Goal: Task Accomplishment & Management: Manage account settings

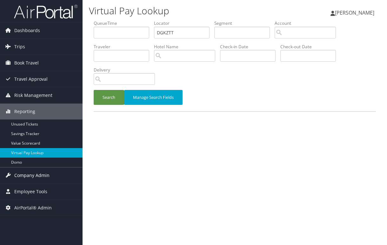
click at [30, 178] on span "Company Admin" at bounding box center [31, 175] width 35 height 16
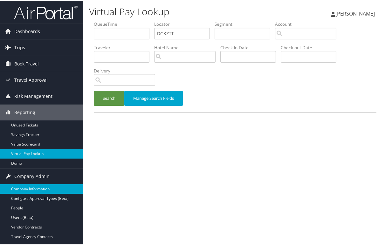
click at [37, 187] on link "Company Information" at bounding box center [41, 188] width 83 height 10
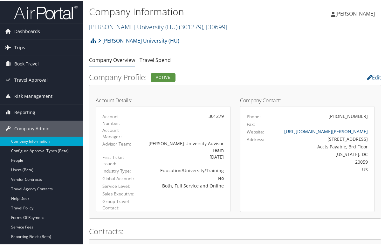
click at [179, 24] on span "( 301279 )" at bounding box center [191, 26] width 24 height 9
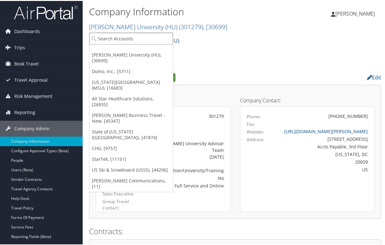
click at [148, 37] on input "search" at bounding box center [131, 38] width 84 height 12
type input "christopherson bus"
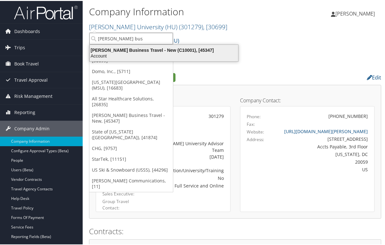
click at [149, 53] on div "Account" at bounding box center [164, 55] width 156 height 6
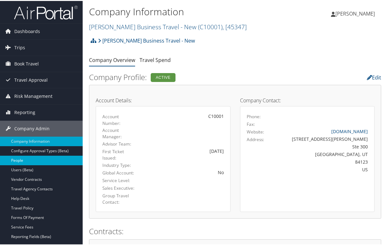
click at [25, 158] on link "People" at bounding box center [41, 160] width 83 height 10
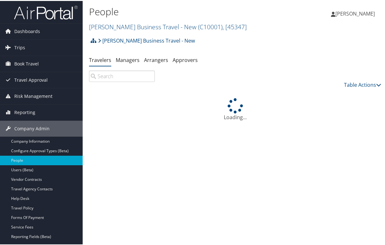
click at [111, 76] on input "search" at bounding box center [122, 75] width 66 height 11
type input "m"
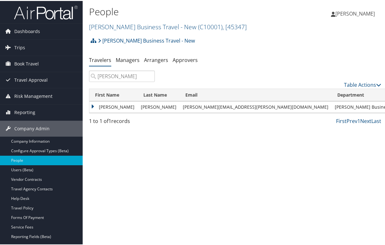
type input "kane"
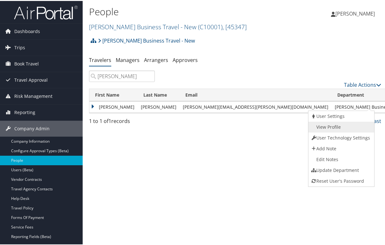
click at [346, 124] on link "View Profile" at bounding box center [340, 126] width 64 height 11
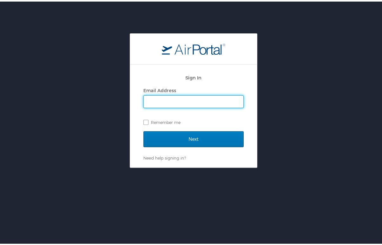
type input "[PERSON_NAME][EMAIL_ADDRESS][PERSON_NAME][DOMAIN_NAME]"
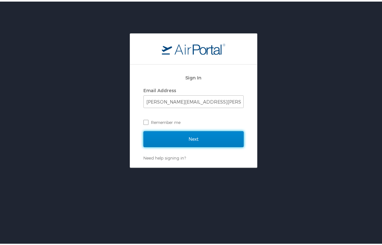
click at [187, 134] on input "Next" at bounding box center [194, 138] width 100 height 16
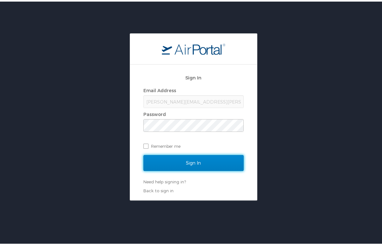
click at [185, 155] on input "Sign In" at bounding box center [194, 161] width 100 height 16
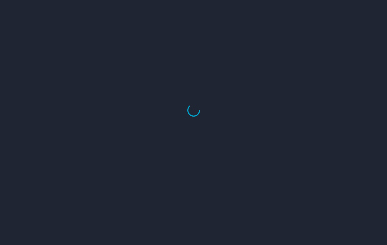
select select "US"
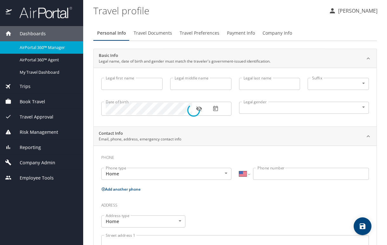
type input "[PERSON_NAME]"
type input "[DEMOGRAPHIC_DATA]"
type input "[PERSON_NAME]"
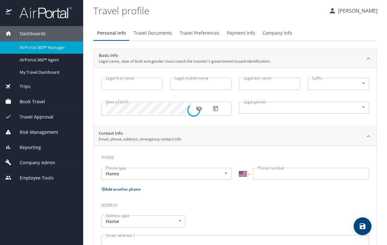
type input "[PERSON_NAME]"
type input "[PHONE_NUMBER]"
type input "[EMAIL_ADDRESS][DOMAIN_NAME]"
select select "US"
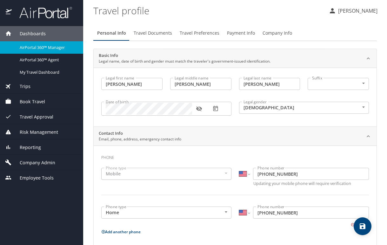
click at [198, 31] on span "Travel Preferences" at bounding box center [200, 33] width 40 height 8
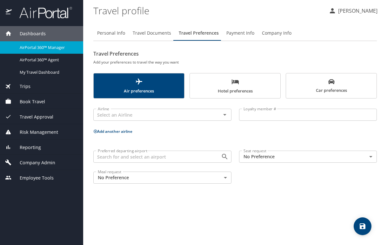
click at [234, 89] on span "Hotel preferences" at bounding box center [235, 86] width 83 height 17
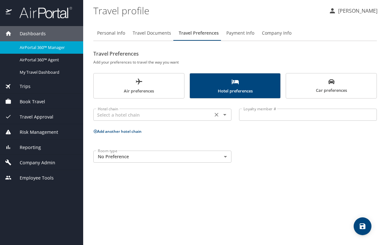
click at [212, 118] on div at bounding box center [220, 114] width 17 height 9
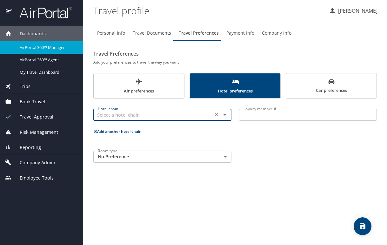
click at [187, 113] on input "text" at bounding box center [153, 115] width 116 height 8
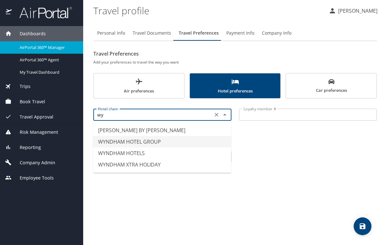
click at [160, 139] on li "WYNDHAM HOTEL GROUP" at bounding box center [162, 141] width 138 height 11
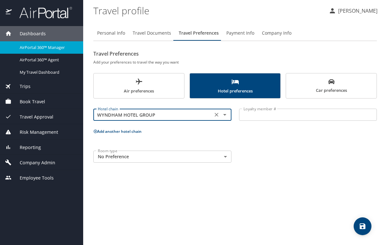
type input "WYNDHAM HOTEL GROUP"
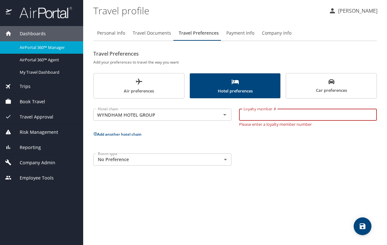
click at [279, 112] on input "Loyalty member #" at bounding box center [308, 115] width 138 height 12
paste input "125699735B"
type input "125699735B"
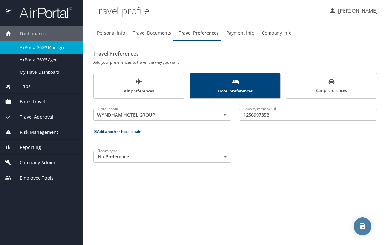
click at [360, 228] on icon "save" at bounding box center [363, 226] width 8 height 8
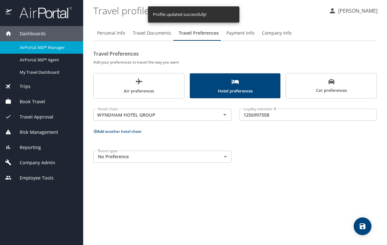
click at [131, 131] on button "Add another hotel chain" at bounding box center [117, 131] width 48 height 5
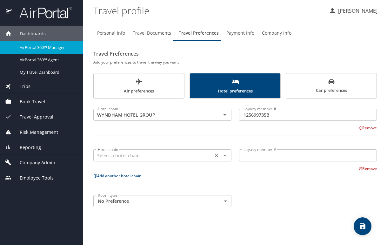
click at [113, 158] on input "text" at bounding box center [153, 155] width 116 height 8
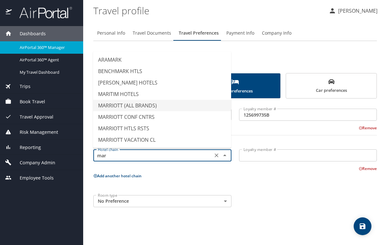
click at [127, 109] on li "MARRIOTT (ALL BRANDS)" at bounding box center [162, 105] width 138 height 11
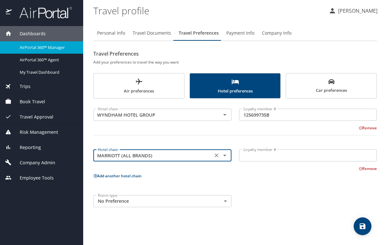
type input "MARRIOTT (ALL BRANDS)"
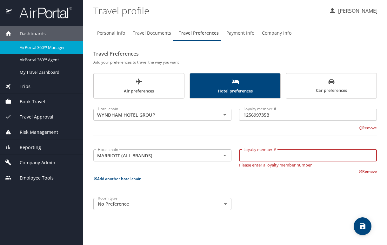
click at [257, 159] on input "Loyalty member #" at bounding box center [308, 155] width 138 height 12
paste input "987010964"
type input "987010964"
click at [363, 227] on icon "save" at bounding box center [363, 226] width 8 height 8
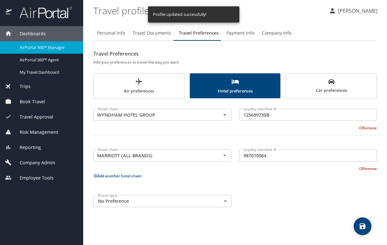
click at [133, 176] on button "Add another hotel chain" at bounding box center [117, 175] width 48 height 5
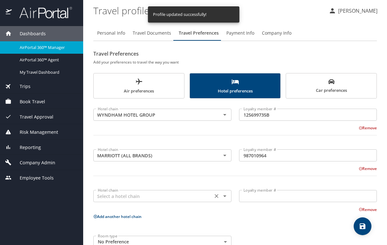
click at [131, 198] on input "text" at bounding box center [153, 196] width 116 height 8
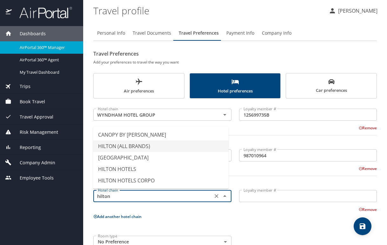
click at [144, 145] on li "HILTON (ALL BRANDS)" at bounding box center [161, 145] width 136 height 11
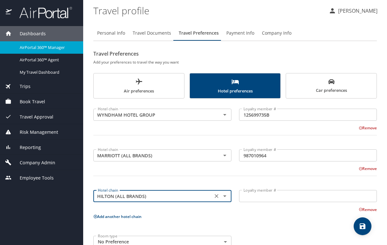
type input "HILTON (ALL BRANDS)"
click at [288, 196] on input "Loyalty member #" at bounding box center [308, 196] width 138 height 12
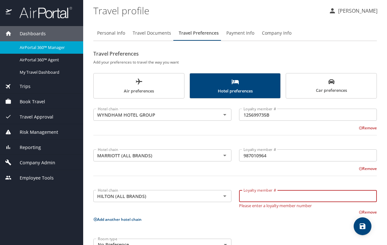
click at [258, 198] on input "Loyalty member #" at bounding box center [308, 196] width 138 height 12
click at [265, 197] on input "Loyalty member #" at bounding box center [308, 196] width 138 height 12
paste input "663673038"
type input "663673038"
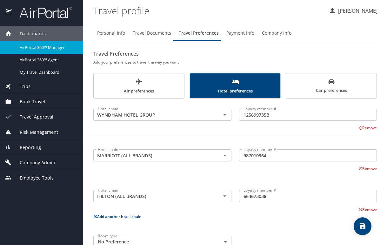
click at [112, 218] on button "Add another hotel chain" at bounding box center [117, 216] width 48 height 5
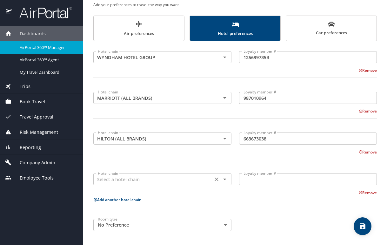
click at [116, 180] on input "text" at bounding box center [153, 179] width 116 height 8
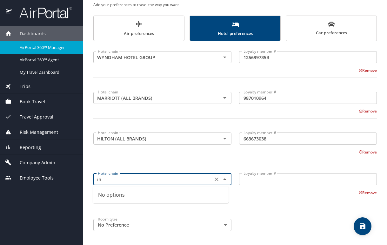
type input "i"
type input "6"
type input "i"
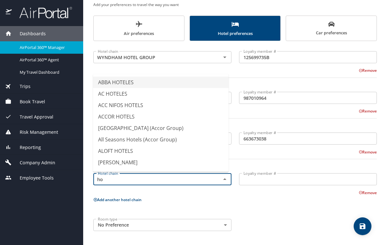
type input "h"
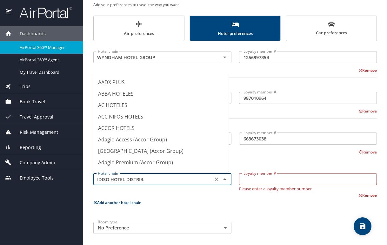
scroll to position [1598, 0]
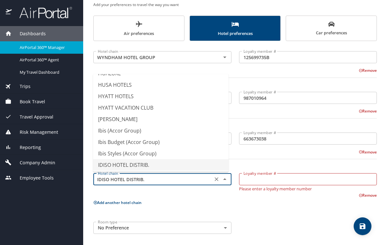
drag, startPoint x: 151, startPoint y: 181, endPoint x: 65, endPoint y: 176, distance: 86.5
click at [65, 176] on div "Dashboards AirPortal 360™ Manager AirPortal 360™ Agent My Travel Dashboard Trip…" at bounding box center [193, 122] width 387 height 245
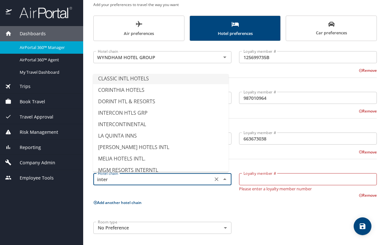
scroll to position [0, 0]
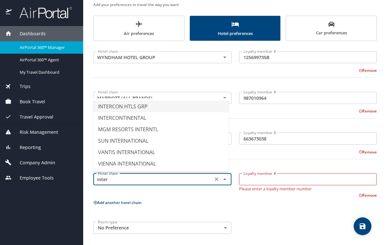
click at [139, 106] on li "INTERCON HTLS GRP" at bounding box center [161, 106] width 136 height 11
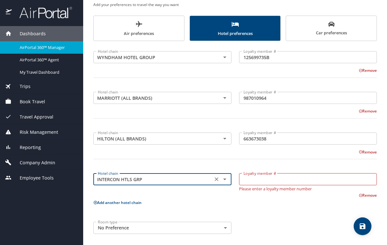
type input "INTERCON HTLS GRP"
click at [256, 181] on input "Loyalty member #" at bounding box center [308, 179] width 138 height 12
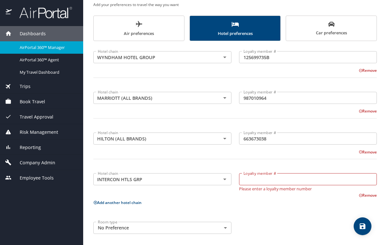
click at [256, 180] on input "Loyalty member #" at bounding box center [308, 179] width 138 height 12
paste input "163183481"
type input "163183481"
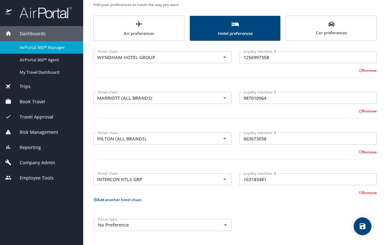
click at [306, 223] on div "Room type No Preference NotApplicable Room type" at bounding box center [235, 225] width 291 height 20
click at [366, 225] on icon "save" at bounding box center [363, 226] width 6 height 6
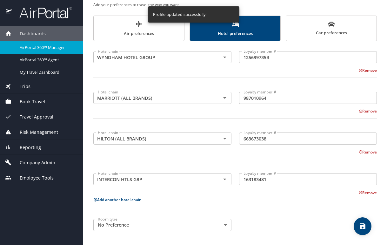
click at [324, 31] on span "Car preferences" at bounding box center [331, 29] width 83 height 16
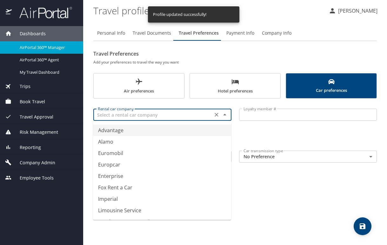
click at [153, 114] on input "text" at bounding box center [153, 115] width 116 height 8
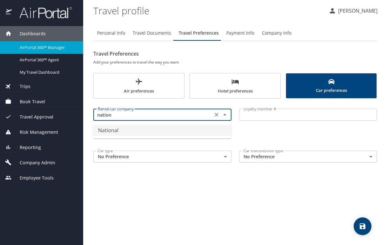
click at [146, 129] on li "National" at bounding box center [162, 129] width 138 height 11
type input "National"
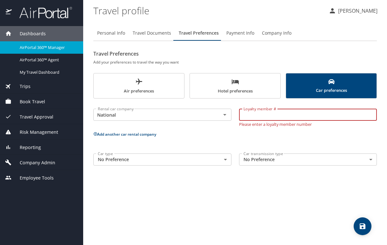
click at [263, 114] on input "Loyalty member #" at bounding box center [308, 115] width 138 height 12
paste input "5063773"
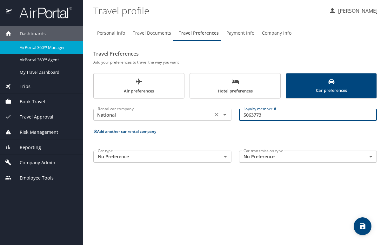
drag, startPoint x: 282, startPoint y: 113, endPoint x: 218, endPoint y: 116, distance: 64.5
click at [222, 115] on div "Rental car company National Rental car company Loyalty member # 5063773 Loyalty…" at bounding box center [235, 114] width 291 height 25
paste input "80356013"
type input "803560133"
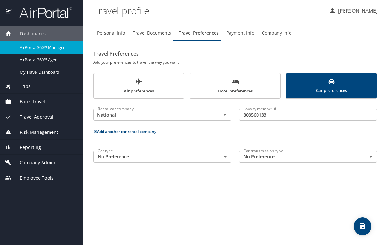
click at [135, 132] on button "Add another car rental company" at bounding box center [124, 131] width 63 height 5
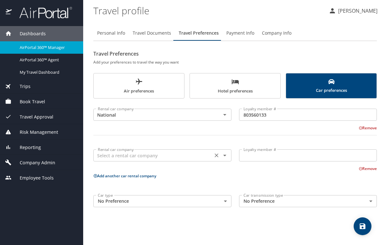
click at [161, 160] on div "Rental car company" at bounding box center [162, 155] width 138 height 12
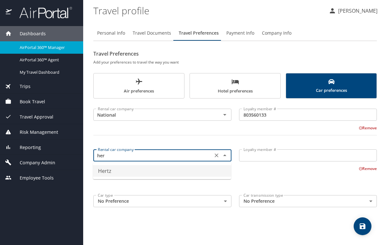
click at [139, 172] on li "Hertz" at bounding box center [162, 170] width 138 height 11
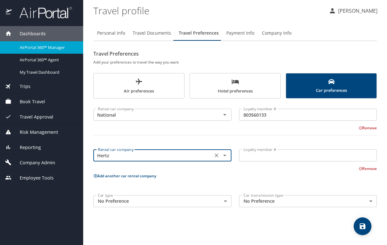
type input "Hertz"
click at [266, 152] on input "Loyalty member #" at bounding box center [308, 155] width 138 height 12
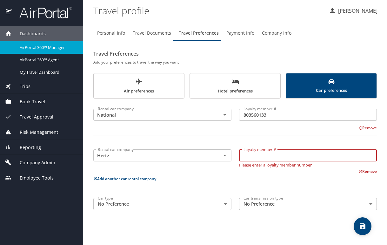
paste input "40467827"
type input "40467827"
click at [118, 177] on button "Add another car rental company" at bounding box center [124, 178] width 63 height 5
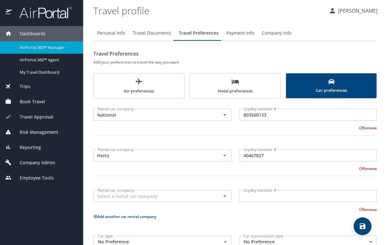
click at [362, 225] on icon "save" at bounding box center [363, 226] width 6 height 6
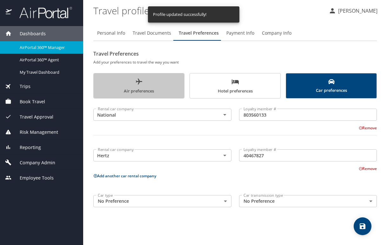
click at [134, 84] on span "Air preferences" at bounding box center [138, 86] width 83 height 17
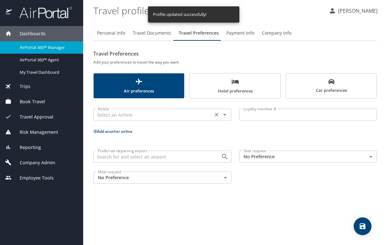
click at [134, 115] on input "text" at bounding box center [153, 115] width 116 height 8
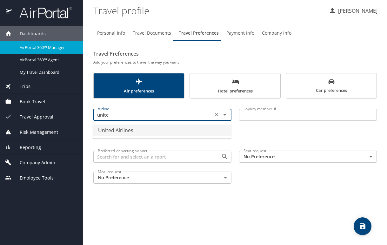
click at [129, 130] on li "United Airlines" at bounding box center [162, 129] width 138 height 11
type input "United Airlines"
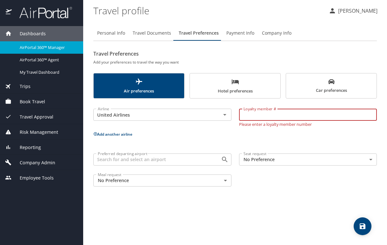
click at [268, 119] on input "Loyalty member #" at bounding box center [308, 115] width 138 height 12
paste input "WM444219"
type input "WM444219"
click at [119, 132] on button "Add another airline" at bounding box center [112, 133] width 39 height 5
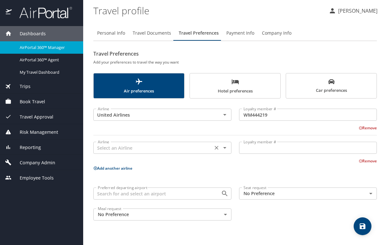
click at [108, 152] on div "Airline" at bounding box center [162, 148] width 138 height 12
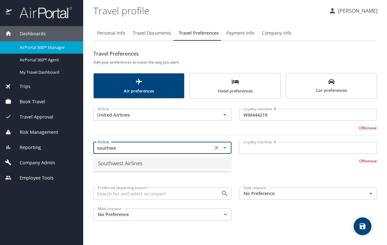
click at [131, 165] on li "Southwest Airlines" at bounding box center [162, 163] width 138 height 11
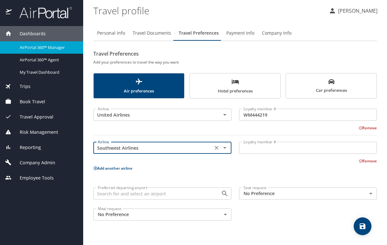
type input "Southwest Airlines"
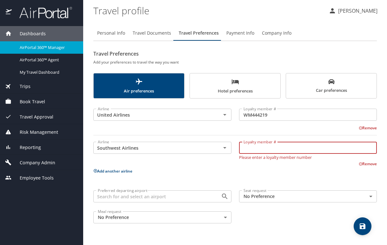
click at [265, 149] on input "Loyalty member #" at bounding box center [308, 148] width 138 height 12
paste input "278108946"
type input "278108946"
click at [106, 172] on div "Airline United Airlines Airline Loyalty member # WM444219 Loyalty member # Remo…" at bounding box center [235, 164] width 284 height 125
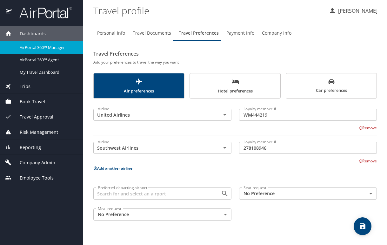
click at [114, 166] on button "Add another airline" at bounding box center [112, 167] width 39 height 5
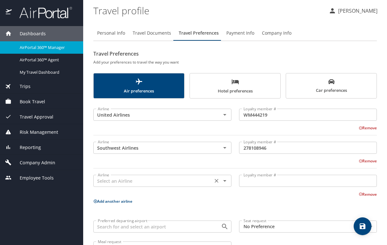
click at [114, 179] on input "text" at bounding box center [153, 181] width 116 height 8
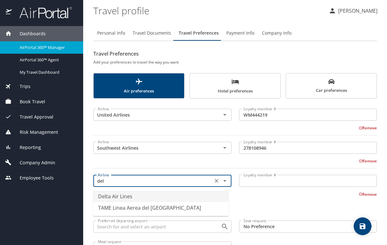
click at [118, 198] on li "Delta Air Lines" at bounding box center [161, 196] width 136 height 11
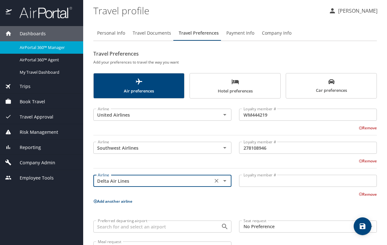
type input "Delta Air Lines"
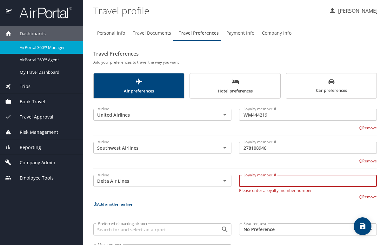
click at [268, 180] on input "Loyalty member #" at bounding box center [308, 181] width 138 height 12
click at [247, 180] on input "Loyalty member #" at bounding box center [308, 181] width 138 height 12
click at [252, 178] on input "Loyalty member #" at bounding box center [308, 181] width 138 height 12
paste input "9427862405"
type input "9427862405"
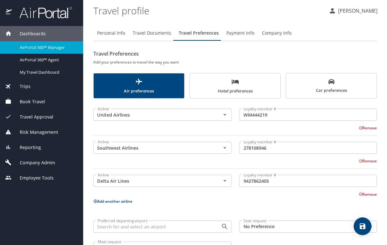
click at [121, 203] on button "Add another airline" at bounding box center [112, 200] width 39 height 5
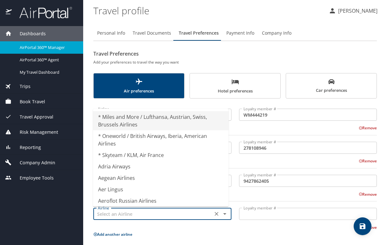
click at [119, 215] on input "text" at bounding box center [153, 214] width 116 height 8
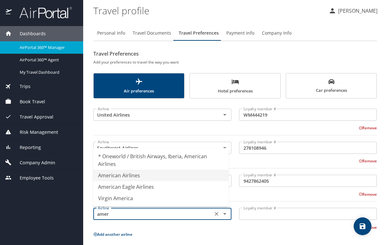
click at [131, 176] on li "American Airlines" at bounding box center [161, 175] width 136 height 11
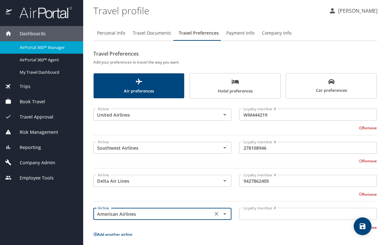
type input "American Airlines"
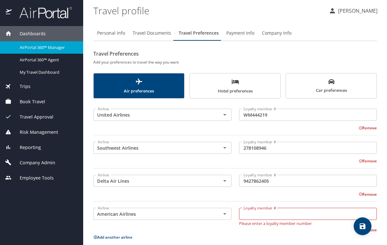
click at [247, 213] on input "Loyalty member #" at bounding box center [308, 214] width 138 height 12
paste input "707KNH8"
type input "707KNH8"
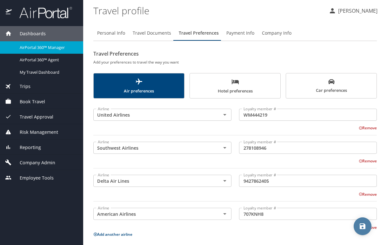
click at [360, 227] on icon "save" at bounding box center [363, 226] width 6 height 6
click at [360, 10] on p "Margaret Kane" at bounding box center [356, 11] width 41 height 8
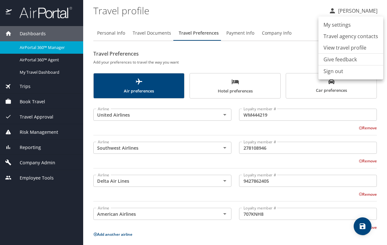
click at [29, 132] on div at bounding box center [193, 122] width 387 height 245
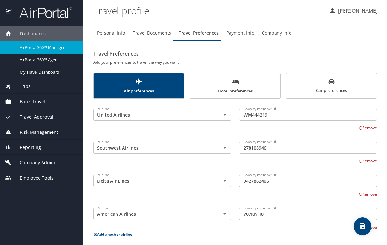
click at [24, 116] on span "Travel Approval" at bounding box center [33, 116] width 42 height 7
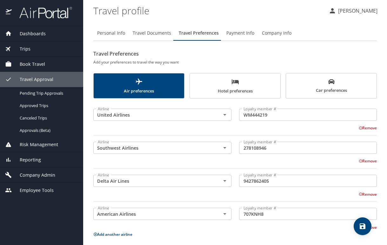
click at [34, 173] on span "Company Admin" at bounding box center [34, 174] width 44 height 7
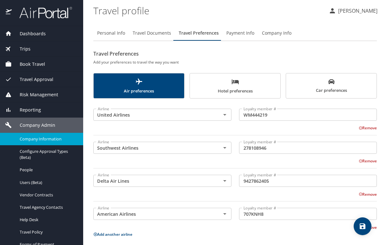
click at [31, 138] on span "Company Information" at bounding box center [48, 139] width 56 height 6
